Goal: Information Seeking & Learning: Learn about a topic

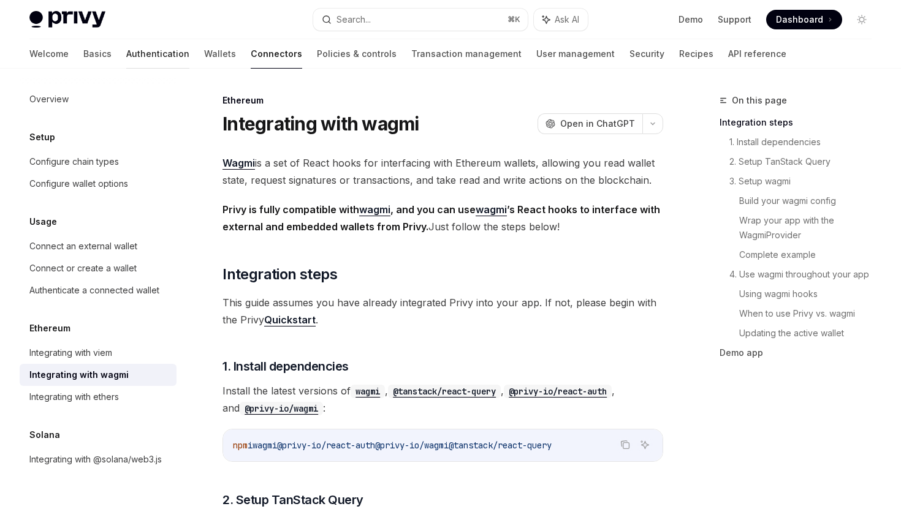
click at [126, 54] on link "Authentication" at bounding box center [157, 53] width 63 height 29
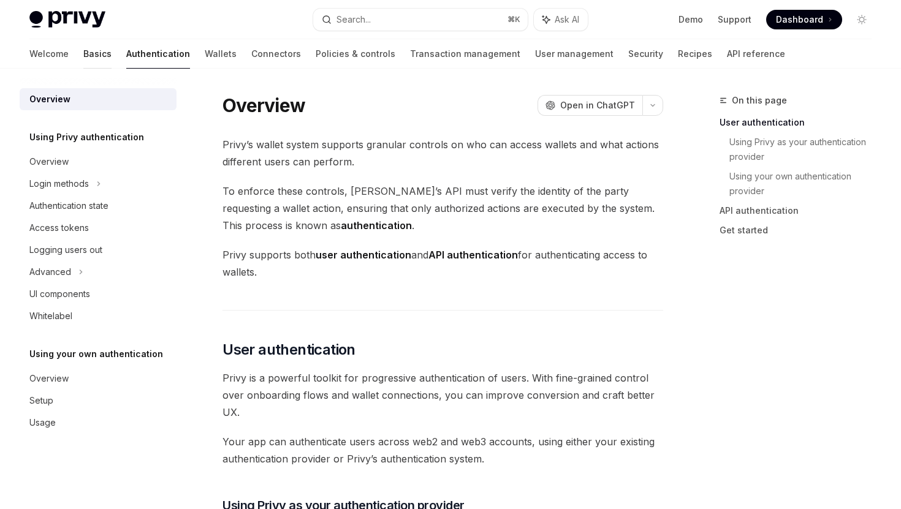
click at [83, 61] on link "Basics" at bounding box center [97, 53] width 28 height 29
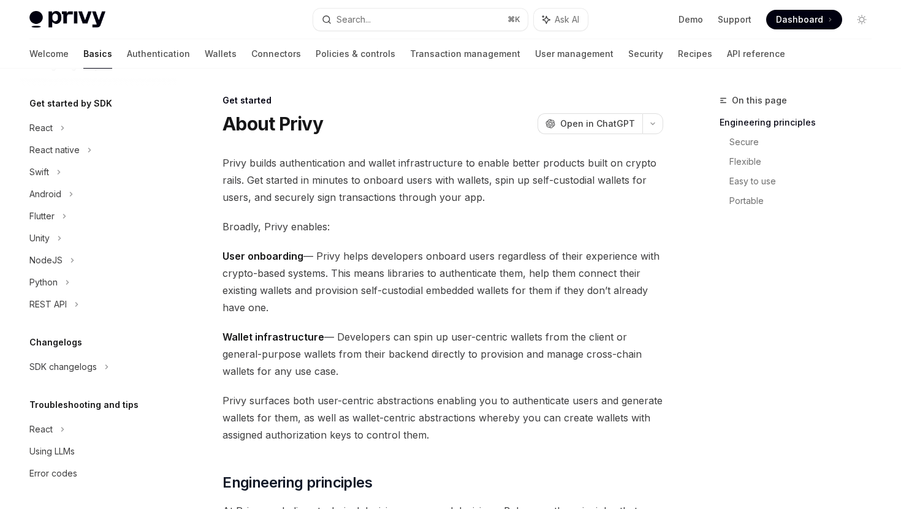
scroll to position [12, 0]
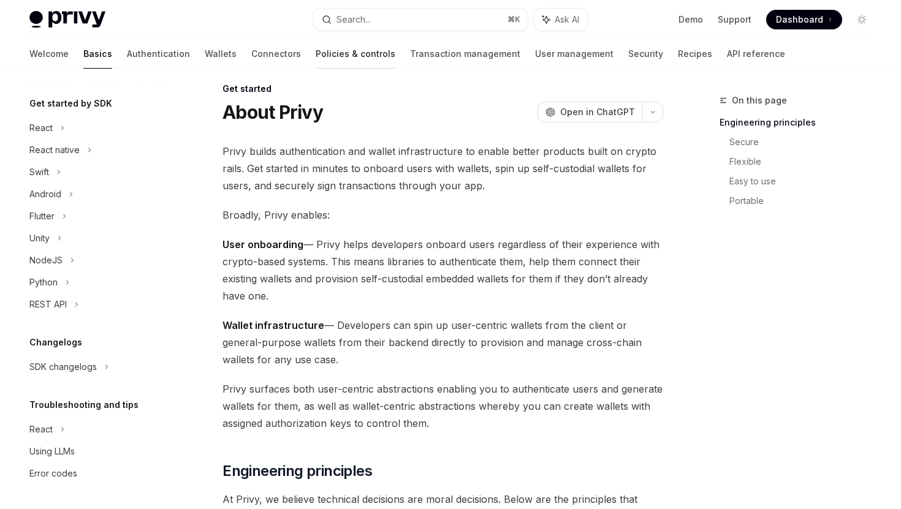
click at [315, 55] on link "Policies & controls" at bounding box center [355, 53] width 80 height 29
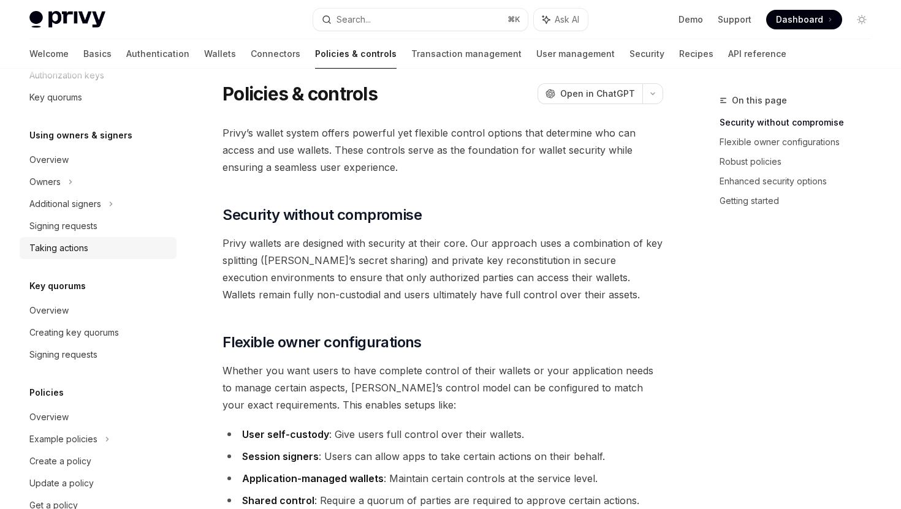
scroll to position [319, 0]
click at [411, 58] on link "Transaction management" at bounding box center [466, 53] width 110 height 29
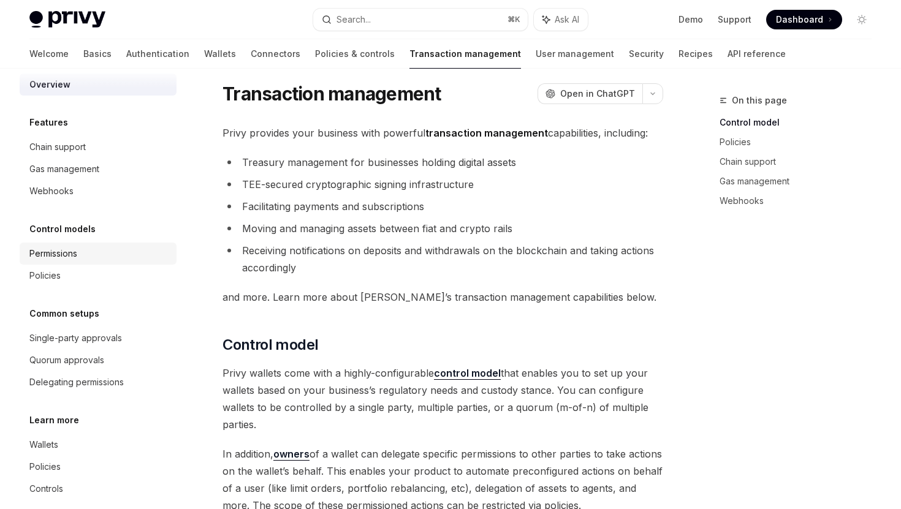
scroll to position [30, 0]
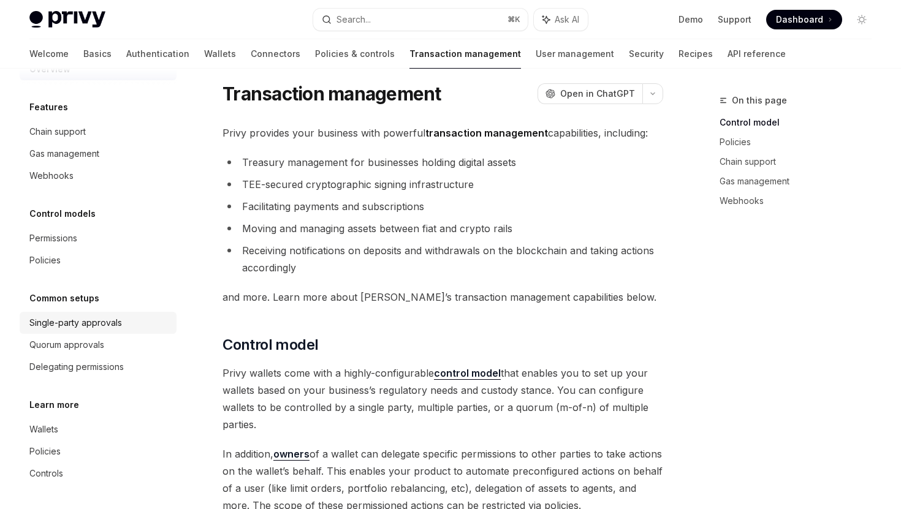
click at [98, 318] on div "Single-party approvals" at bounding box center [75, 322] width 93 height 15
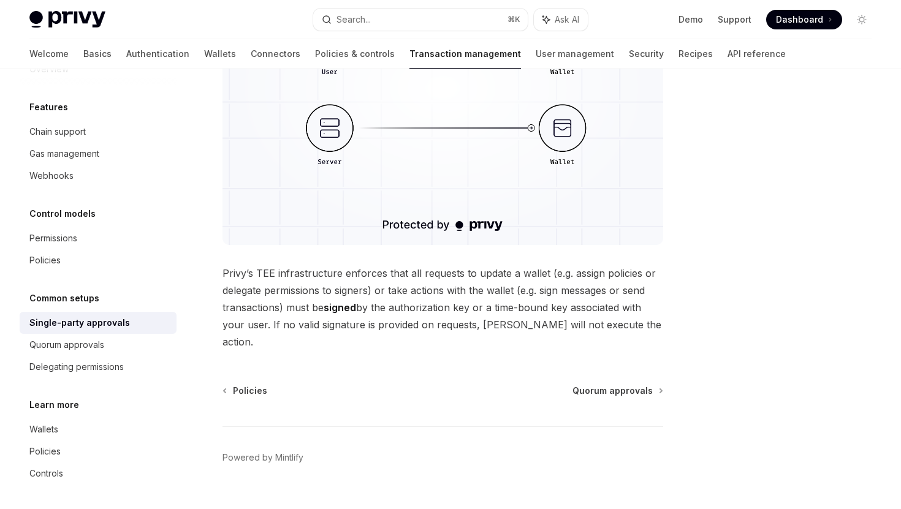
scroll to position [301, 0]
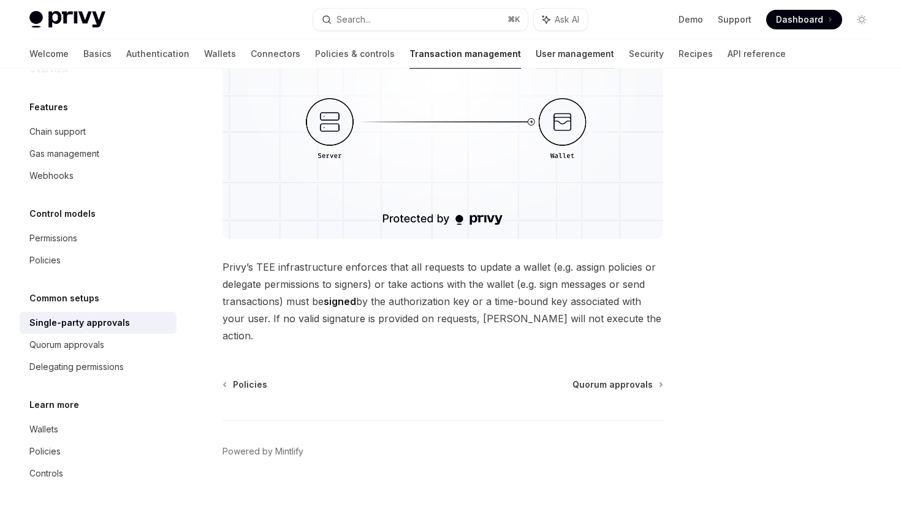
click at [535, 43] on link "User management" at bounding box center [574, 53] width 78 height 29
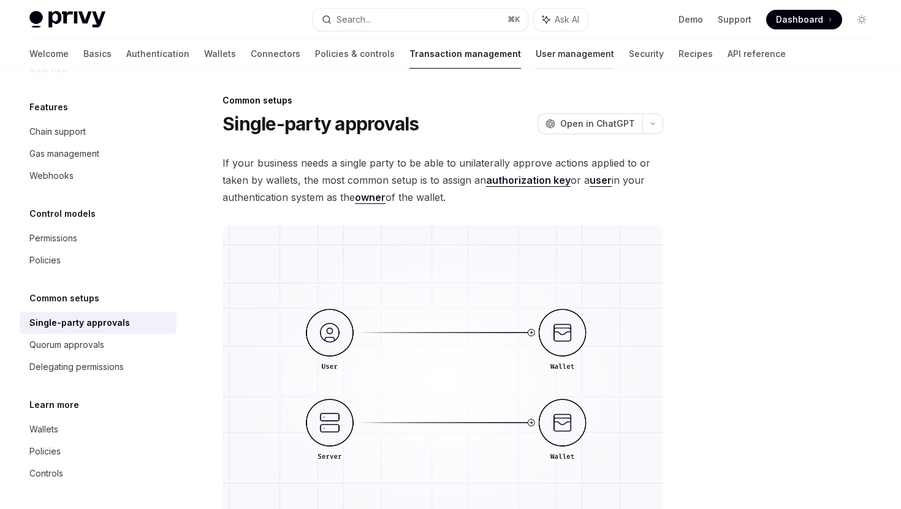
type textarea "*"
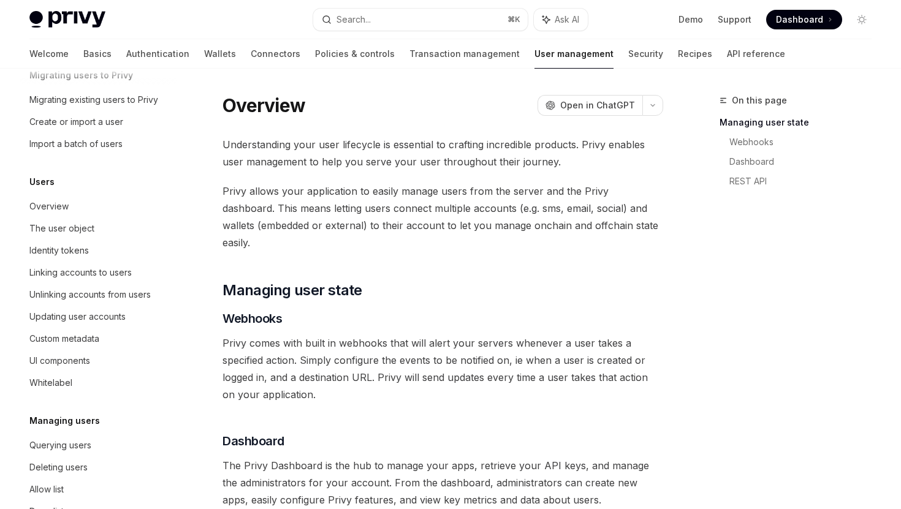
scroll to position [78, 0]
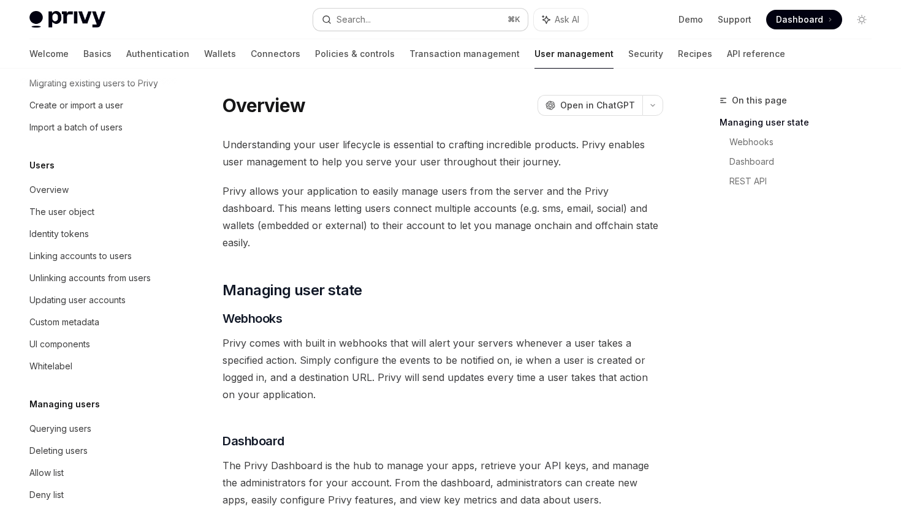
click at [412, 20] on button "Search... ⌘ K" at bounding box center [420, 20] width 214 height 22
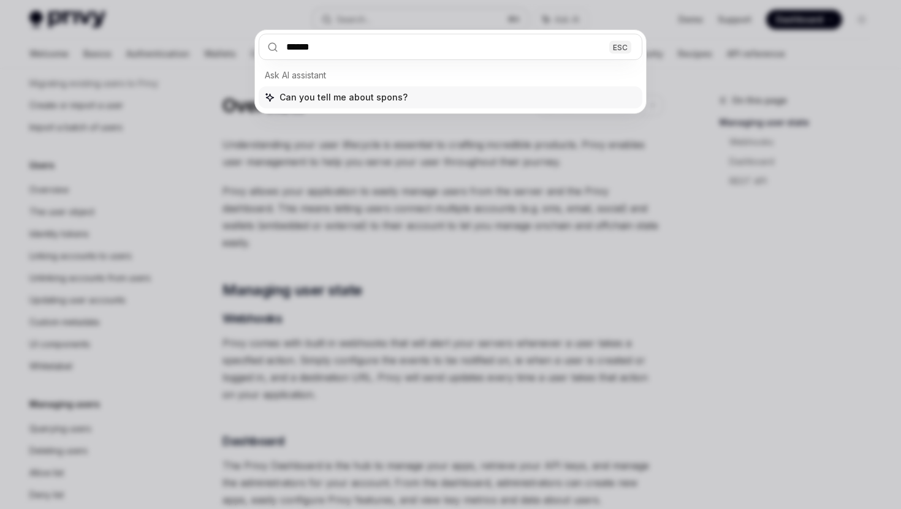
type input "*******"
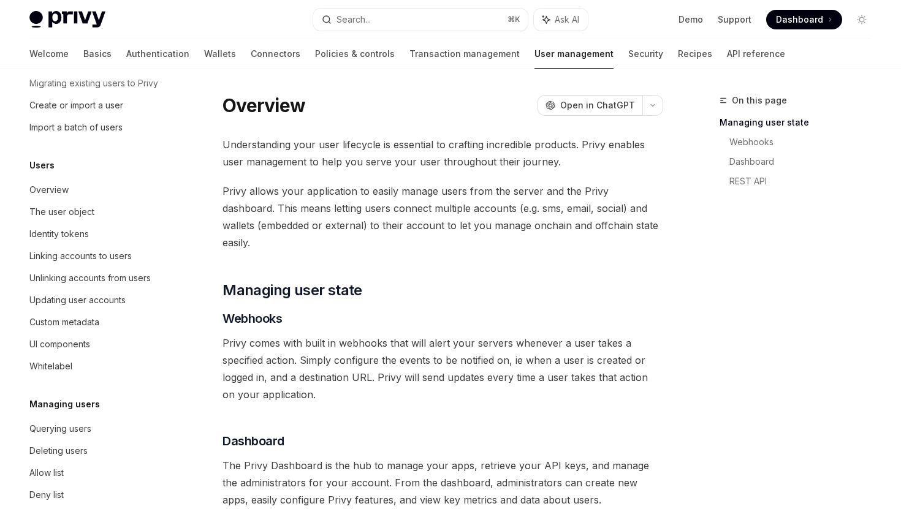
type textarea "*"
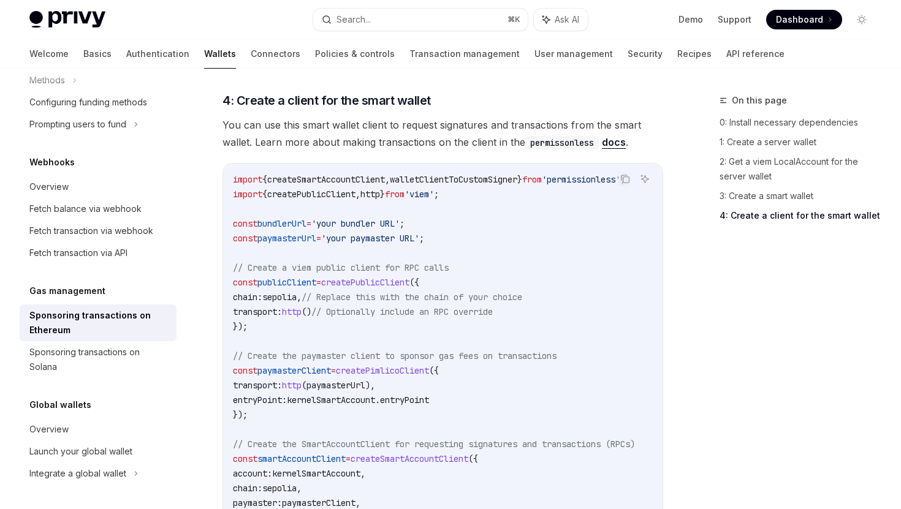
scroll to position [1361, 0]
